Goal: Information Seeking & Learning: Learn about a topic

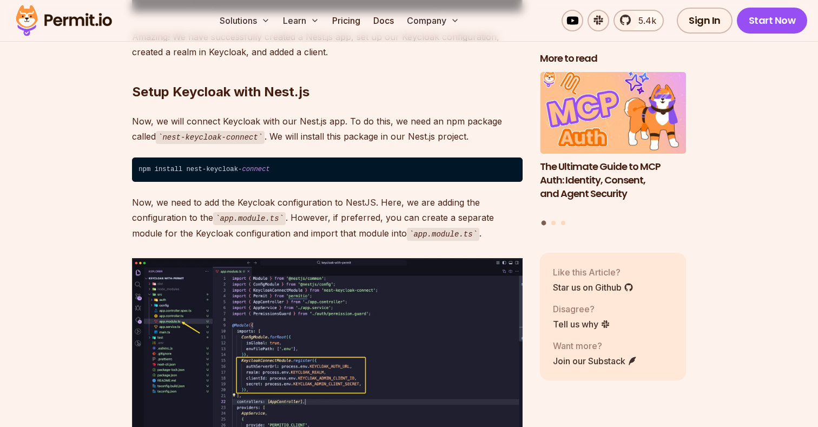
scroll to position [5574, 0]
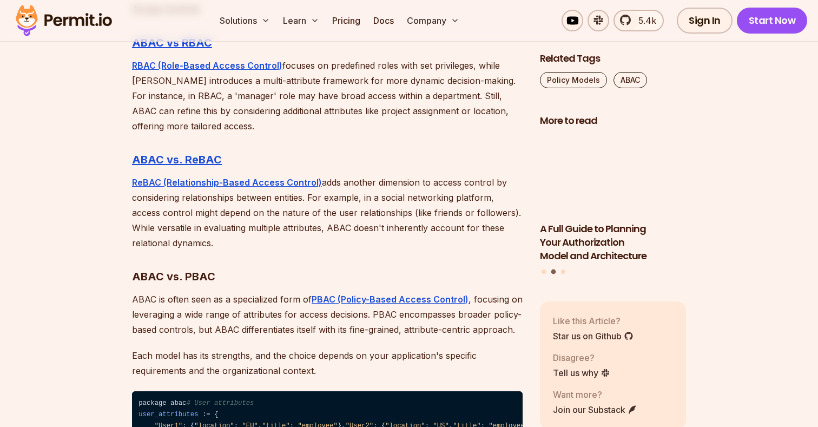
scroll to position [3283, 0]
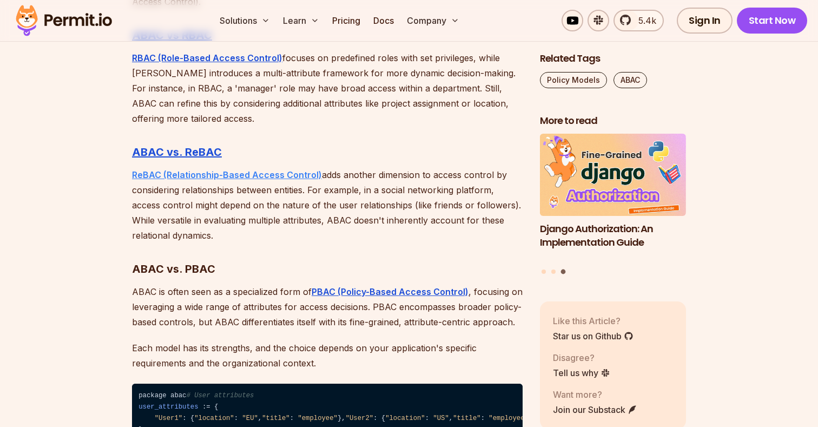
click at [247, 169] on strong "ReBAC (Relationship-Based Access Control)" at bounding box center [227, 174] width 190 height 11
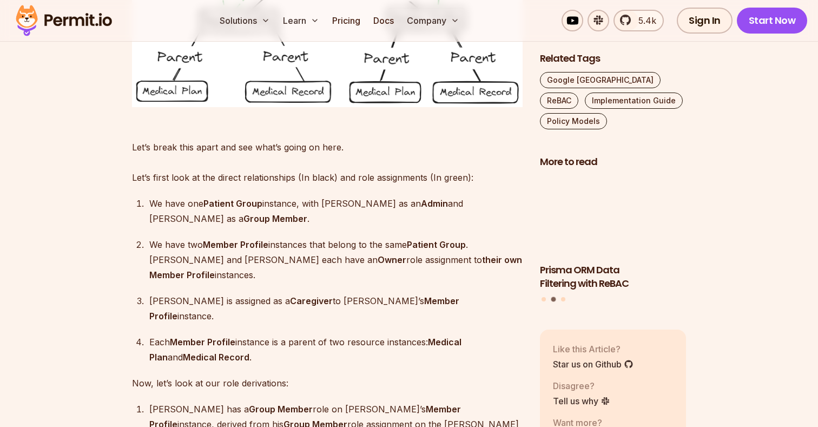
scroll to position [6950, 0]
